Goal: Transaction & Acquisition: Obtain resource

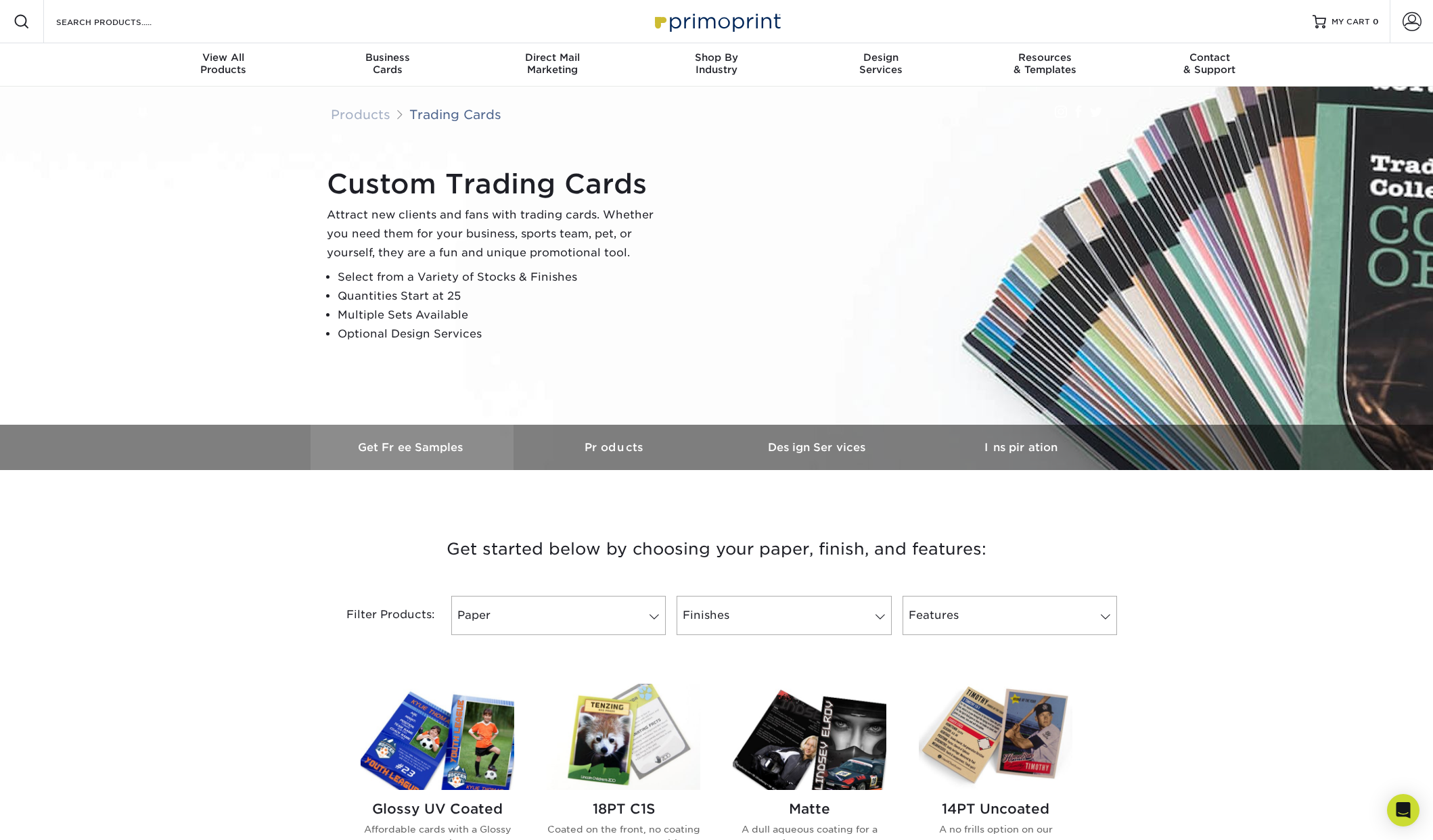
click at [414, 444] on h3 "Get Free Samples" at bounding box center [411, 447] width 203 height 13
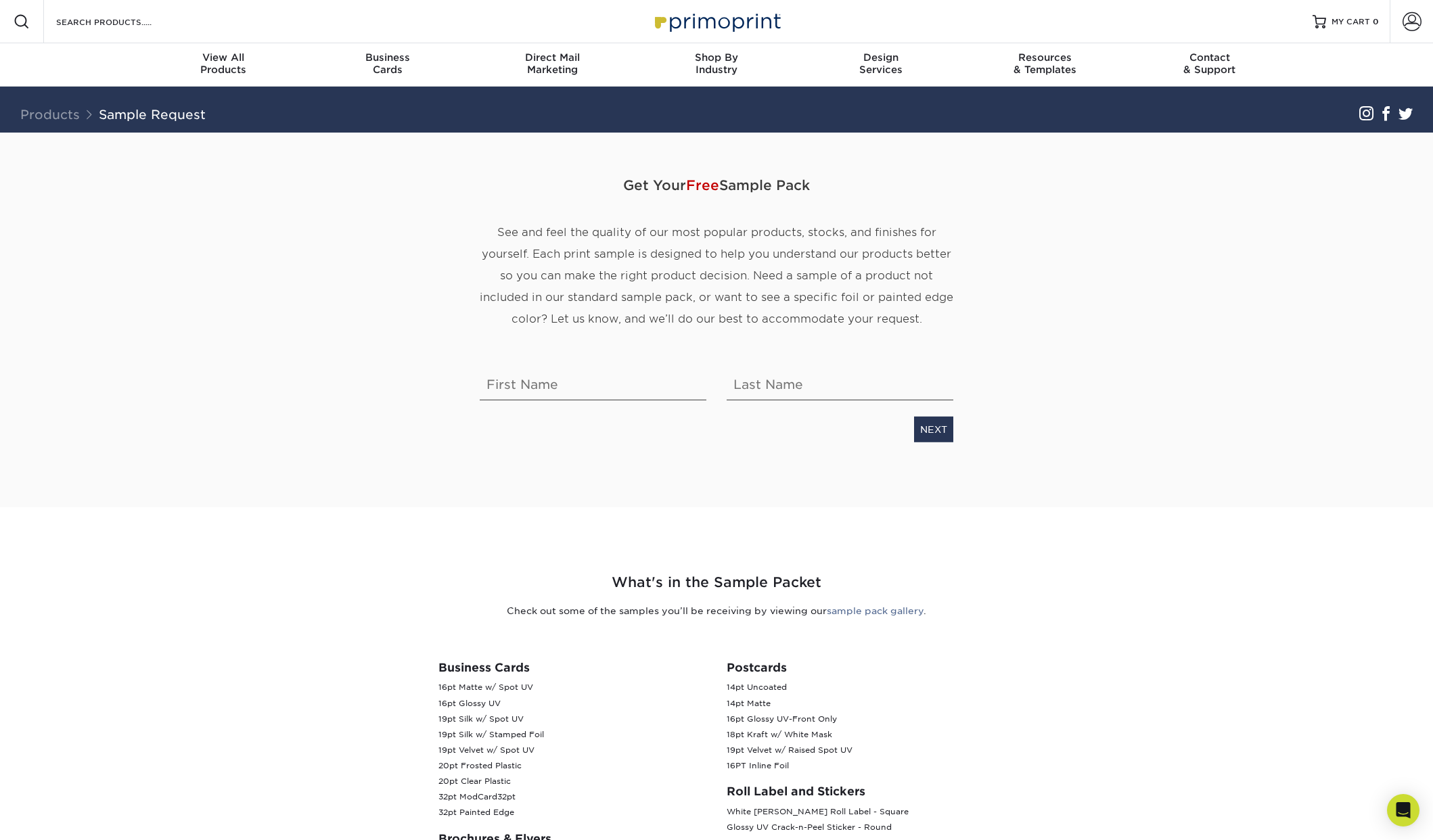
click at [613, 306] on p "See and feel the quality of our most popular products, stocks, and finishes for…" at bounding box center [716, 276] width 474 height 108
click at [723, 256] on span "See and feel the quality of our most popular products, stocks, and finishes for…" at bounding box center [716, 276] width 474 height 99
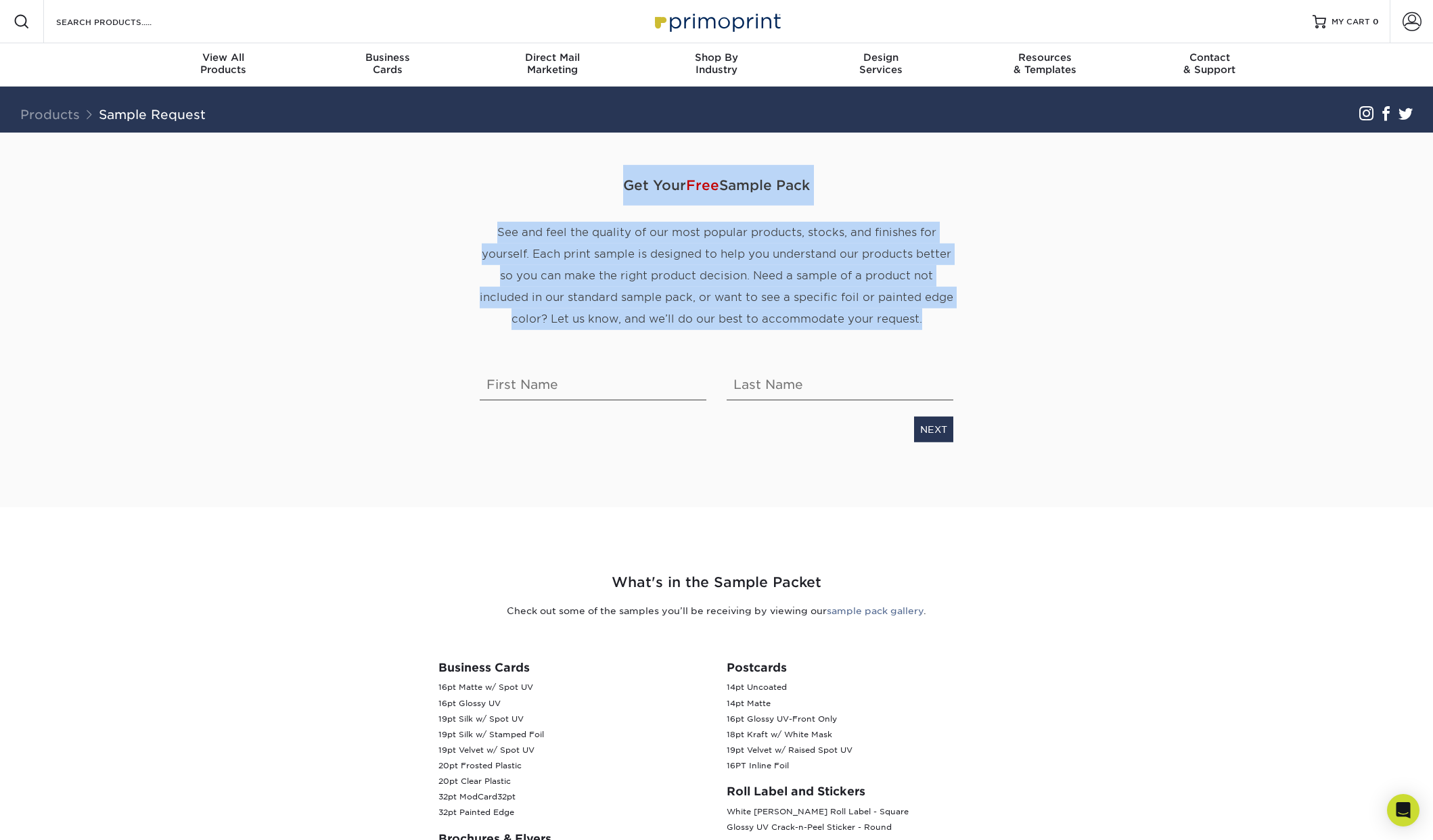
drag, startPoint x: 615, startPoint y: 180, endPoint x: 911, endPoint y: 322, distance: 328.3
click at [905, 328] on div "Get Your Free Sample Pack See and feel the quality of our most popular products…" at bounding box center [717, 264] width 494 height 197
click at [911, 322] on span "See and feel the quality of our most popular products, stocks, and finishes for…" at bounding box center [716, 276] width 474 height 99
drag, startPoint x: 929, startPoint y: 321, endPoint x: 466, endPoint y: 177, distance: 484.9
click at [466, 179] on div "Get Your Free Sample Pack See and feel the quality of our most popular products…" at bounding box center [716, 319] width 791 height 374
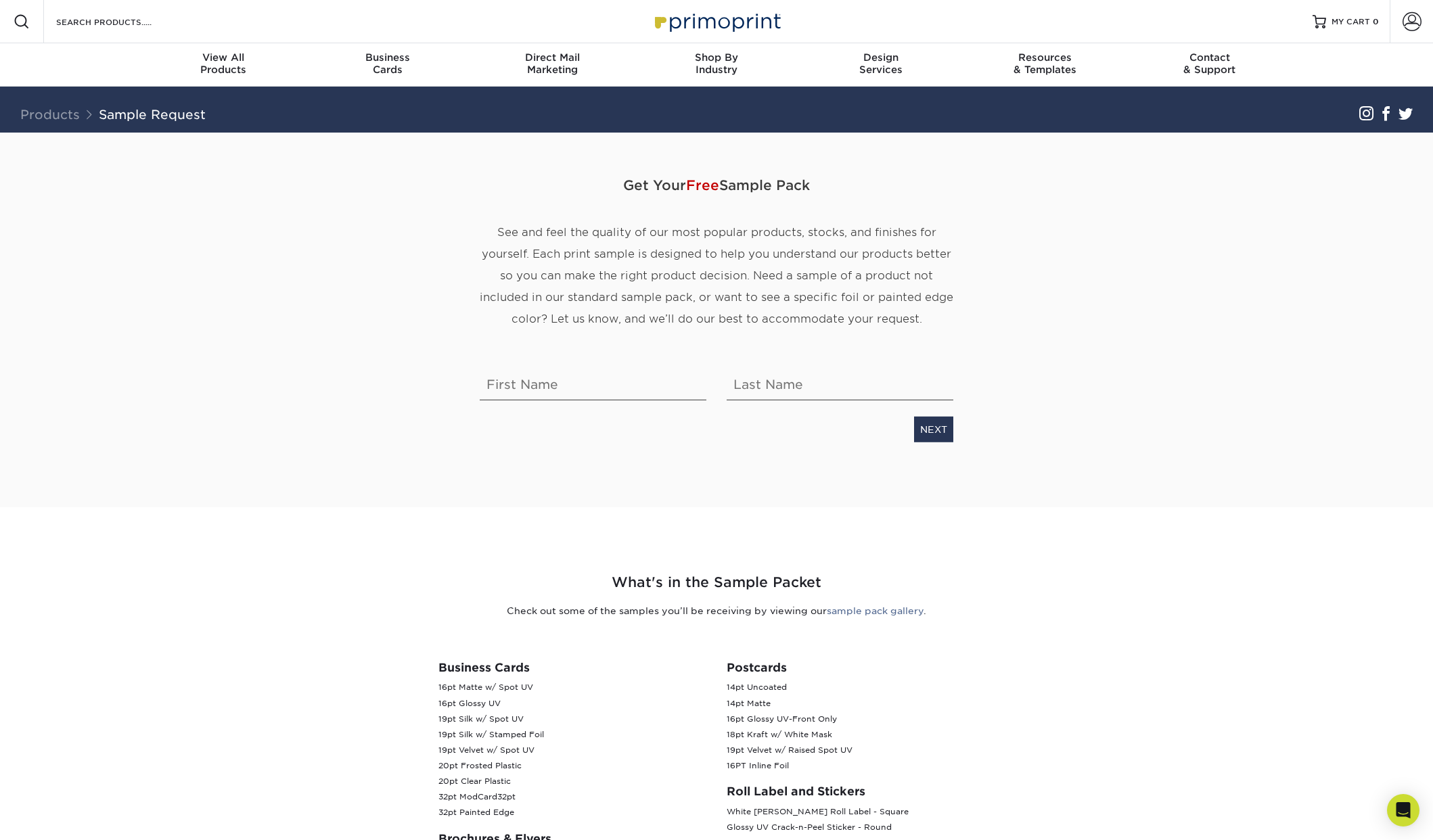
click at [500, 183] on span "Get Your Free Sample Pack" at bounding box center [716, 185] width 474 height 41
